Goal: Information Seeking & Learning: Find specific fact

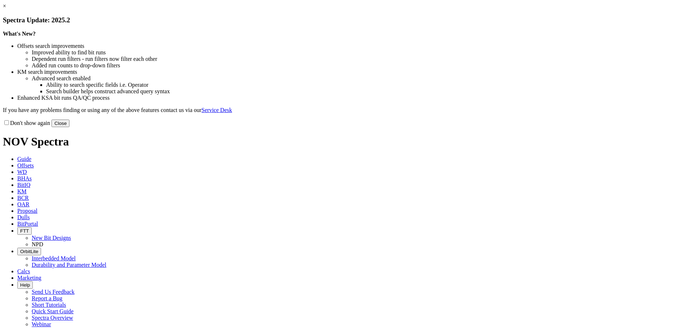
drag, startPoint x: 491, startPoint y: 201, endPoint x: 427, endPoint y: 159, distance: 76.9
click at [69, 127] on button "Close" at bounding box center [60, 123] width 18 height 8
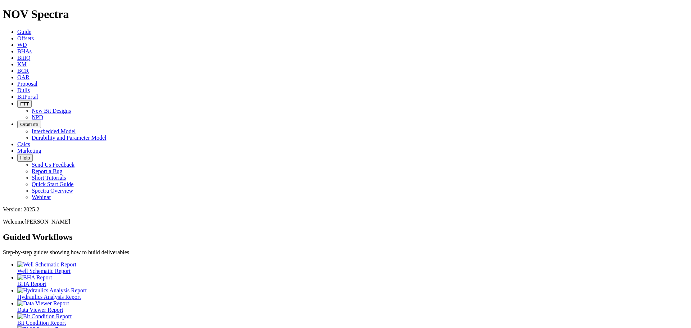
click at [34, 35] on span "Offsets" at bounding box center [25, 38] width 17 height 6
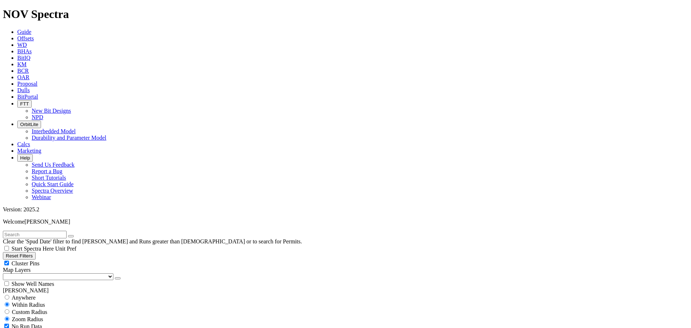
drag, startPoint x: 45, startPoint y: 28, endPoint x: 50, endPoint y: 31, distance: 5.6
click at [45, 231] on input "text" at bounding box center [35, 235] width 64 height 8
click at [46, 231] on input "text" at bounding box center [35, 235] width 64 height 8
drag, startPoint x: 54, startPoint y: 31, endPoint x: -1, endPoint y: 32, distance: 55.1
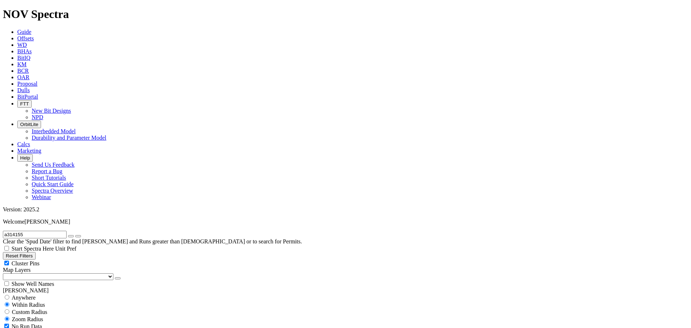
type input "a314155"
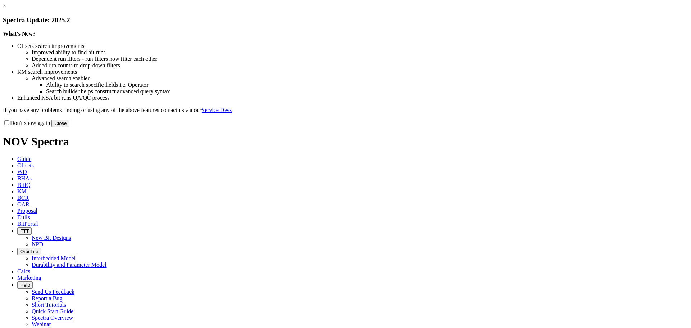
click at [69, 127] on button "Close" at bounding box center [60, 123] width 18 height 8
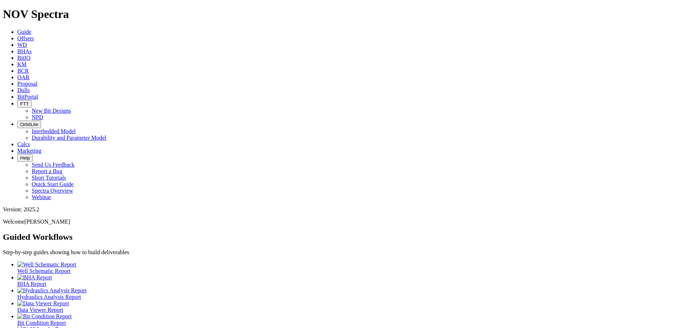
drag, startPoint x: 112, startPoint y: 4, endPoint x: 119, endPoint y: 3, distance: 6.9
click at [17, 35] on icon at bounding box center [17, 38] width 0 height 6
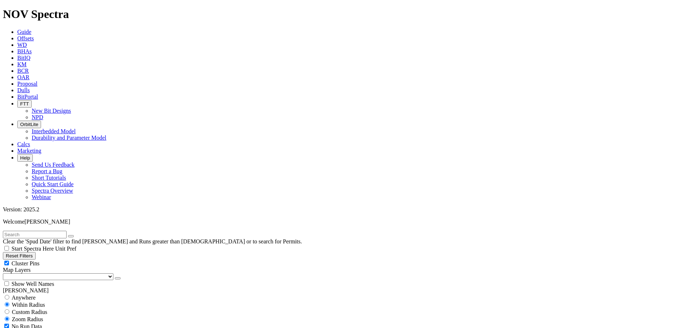
click at [23, 231] on input "text" at bounding box center [35, 235] width 64 height 8
type input "AM1"
click at [75, 235] on button "submit" at bounding box center [78, 236] width 6 height 2
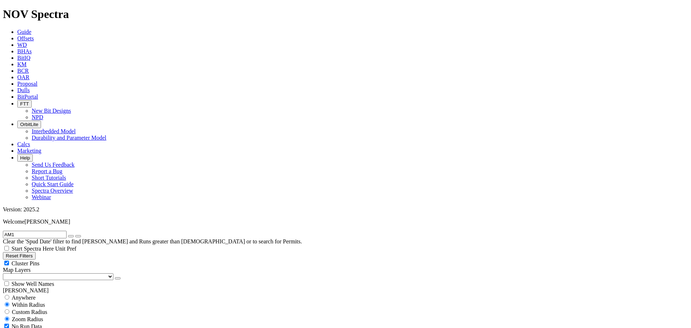
click at [71, 236] on icon "button" at bounding box center [71, 236] width 0 height 0
